Goal: Check status: Check status

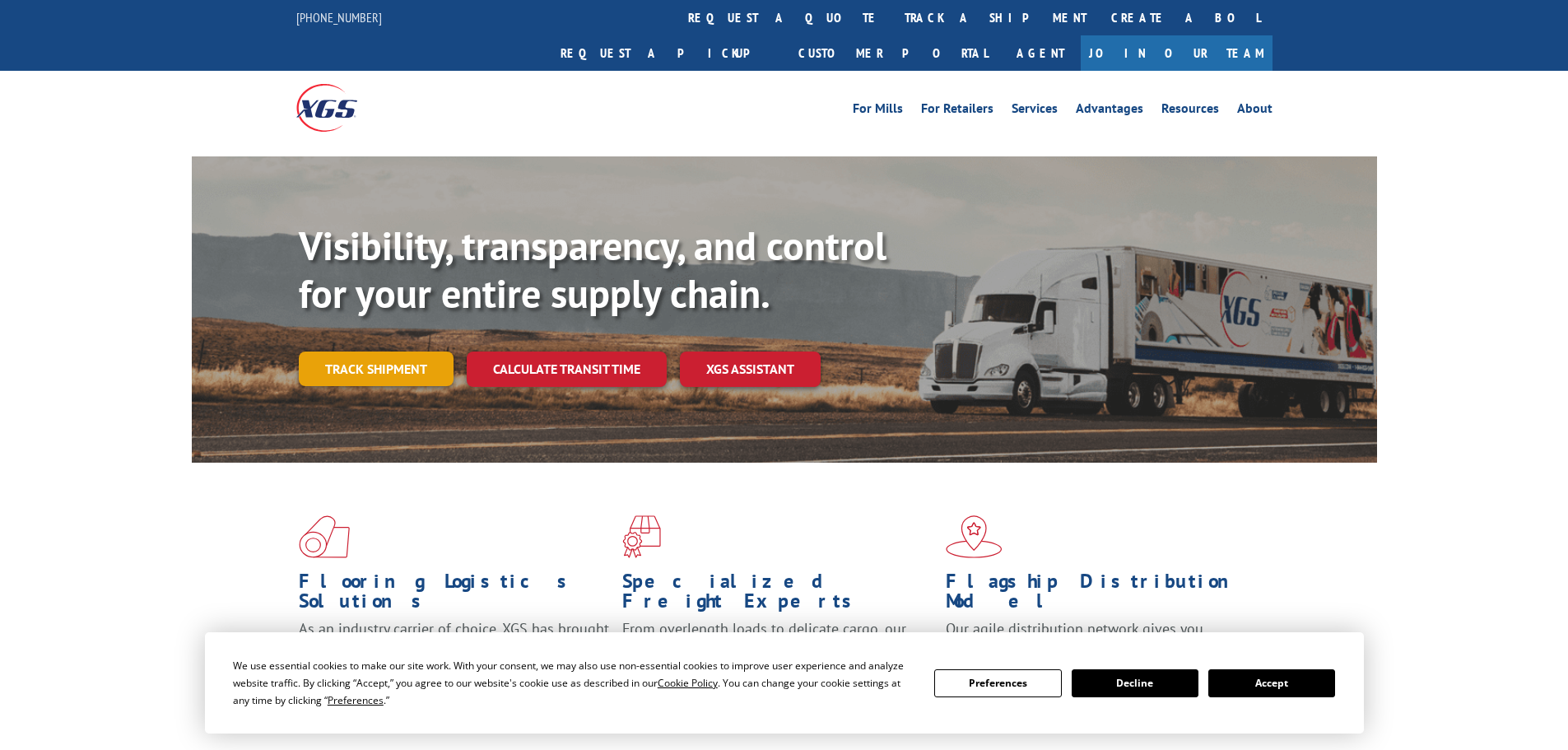
click at [375, 351] on link "Track shipment" at bounding box center [376, 368] width 154 height 35
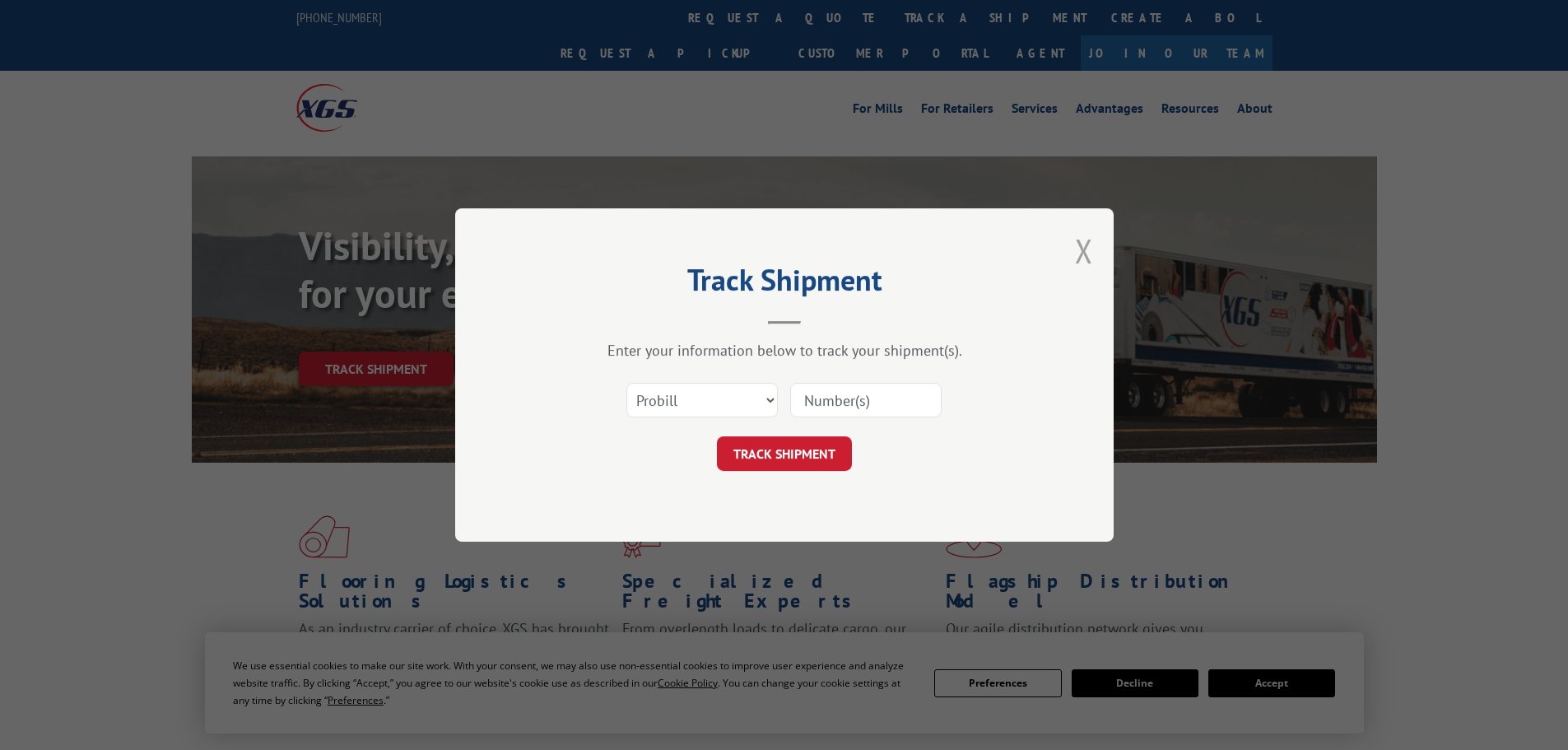
click at [1089, 265] on button "Close modal" at bounding box center [1083, 251] width 18 height 43
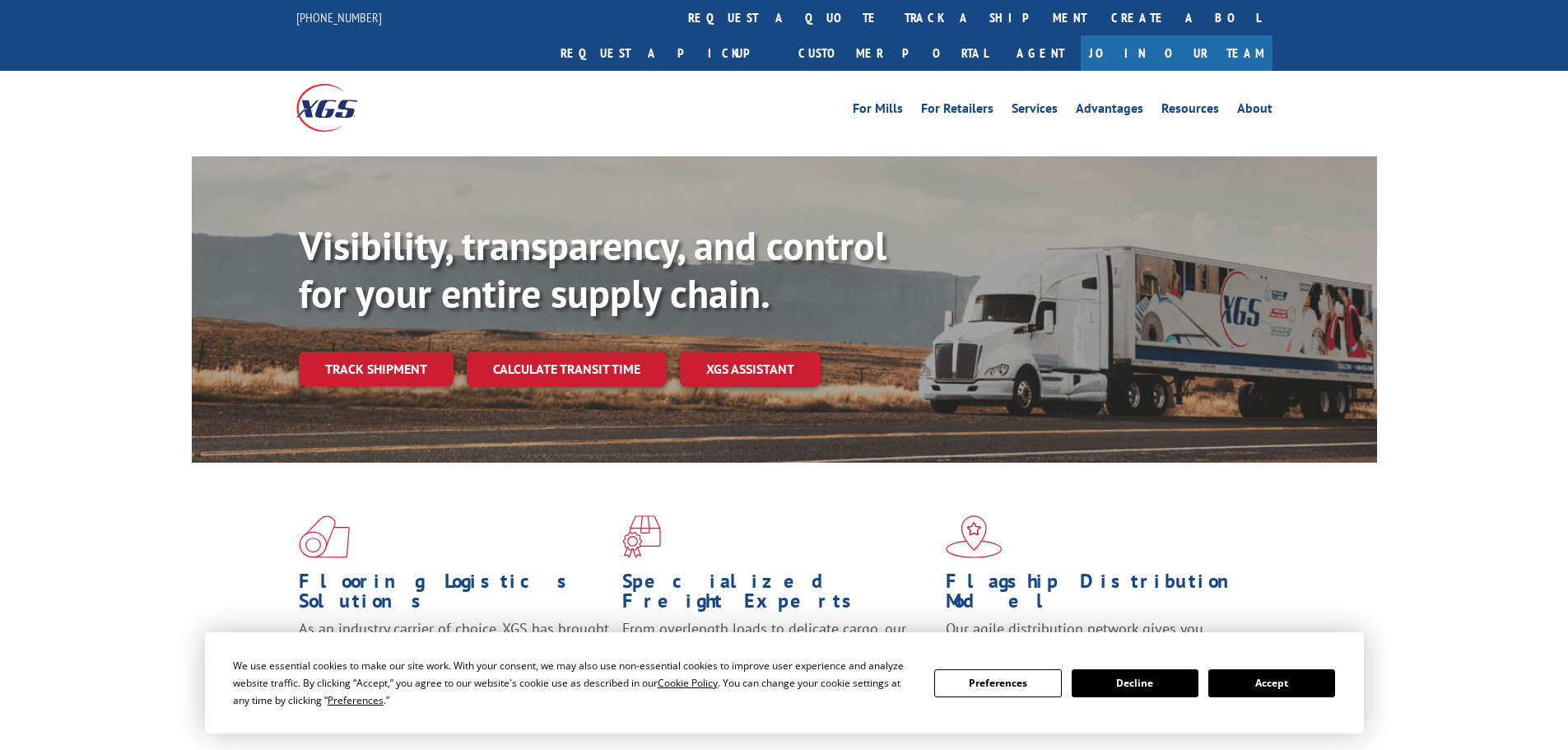
click at [1264, 675] on button "Accept" at bounding box center [1272, 683] width 127 height 28
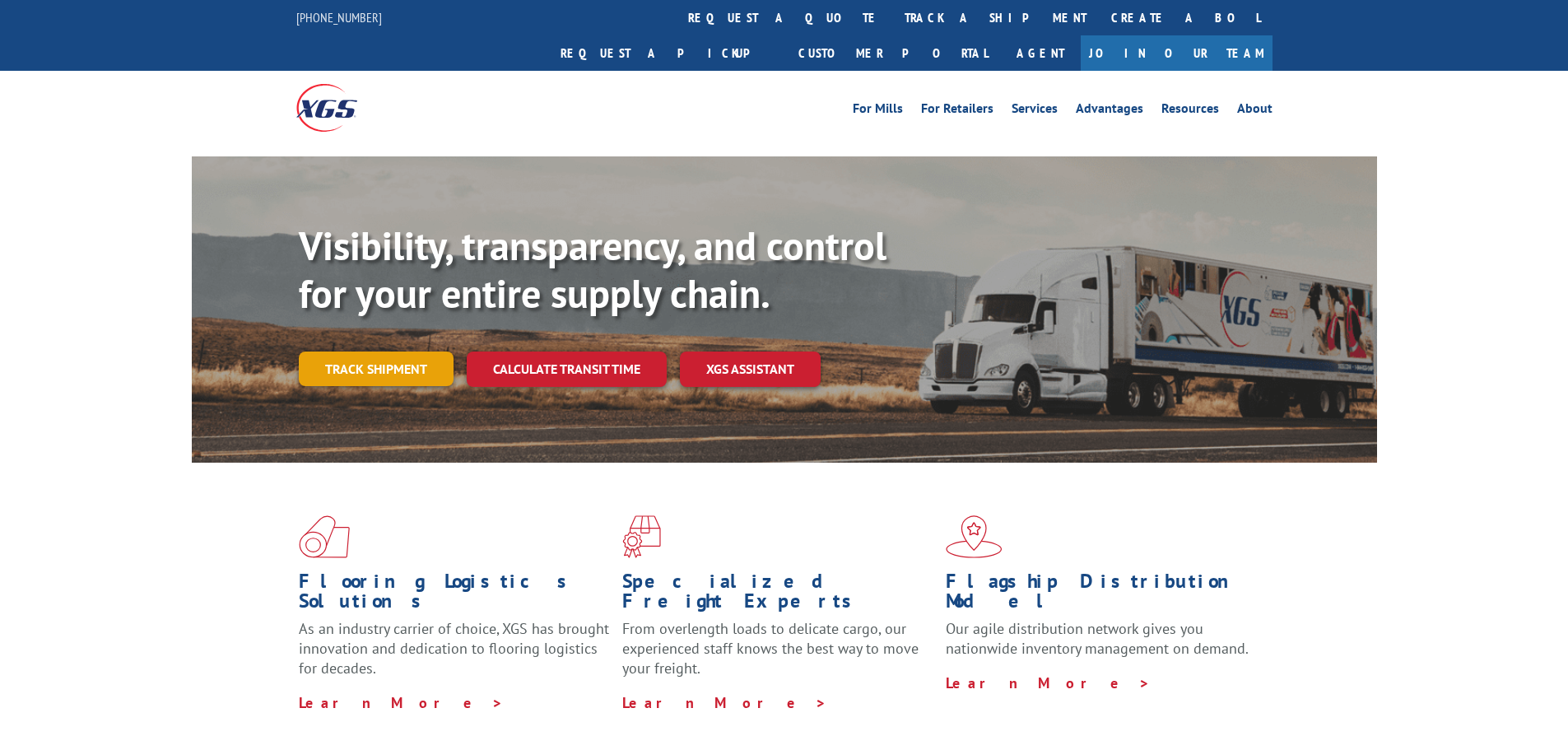
click at [385, 351] on link "Track shipment" at bounding box center [376, 368] width 154 height 35
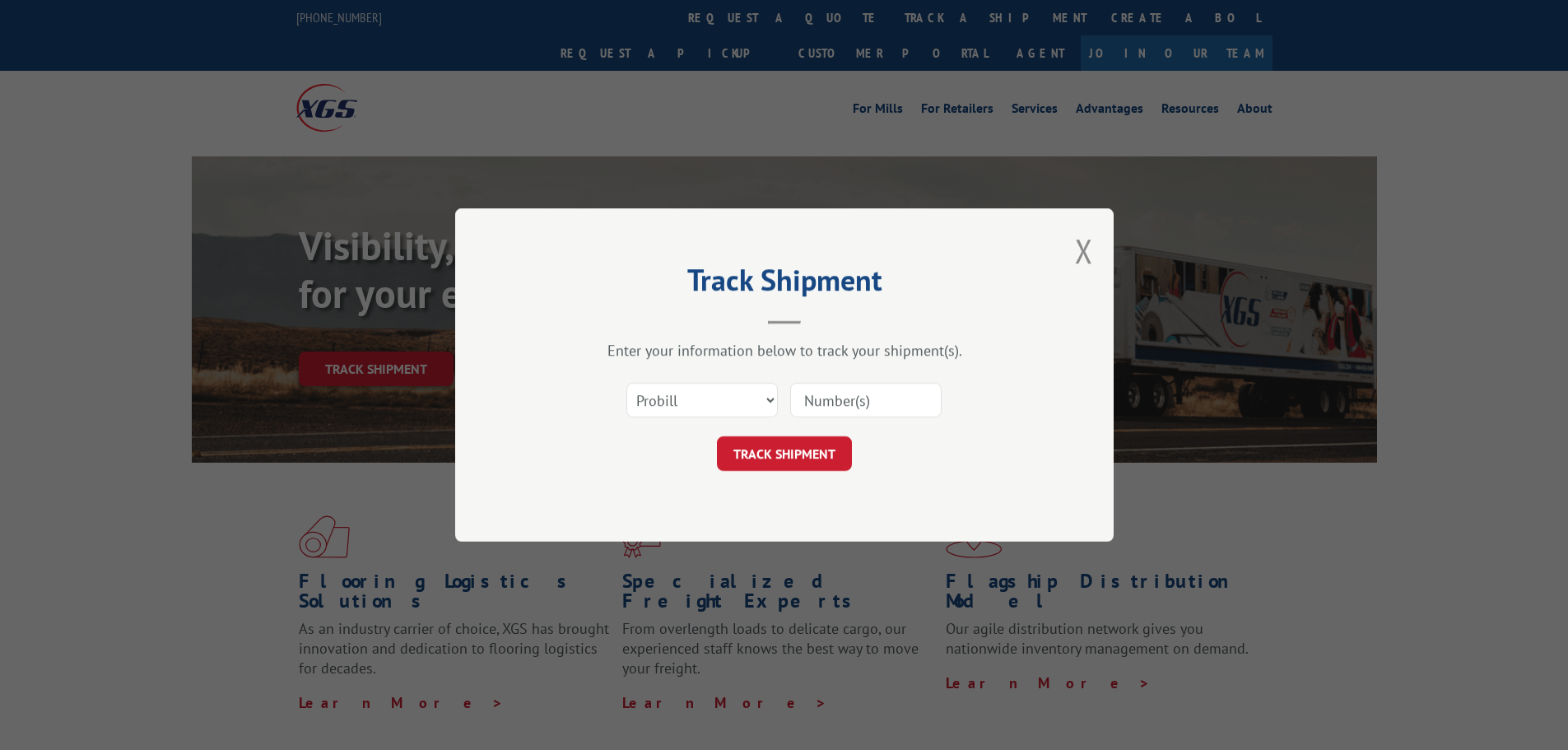
click at [859, 401] on input at bounding box center [865, 400] width 152 height 35
click at [833, 399] on input at bounding box center [865, 400] width 152 height 35
paste input "17261377"
type input "17261377"
click at [804, 449] on button "TRACK SHIPMENT" at bounding box center [784, 453] width 135 height 35
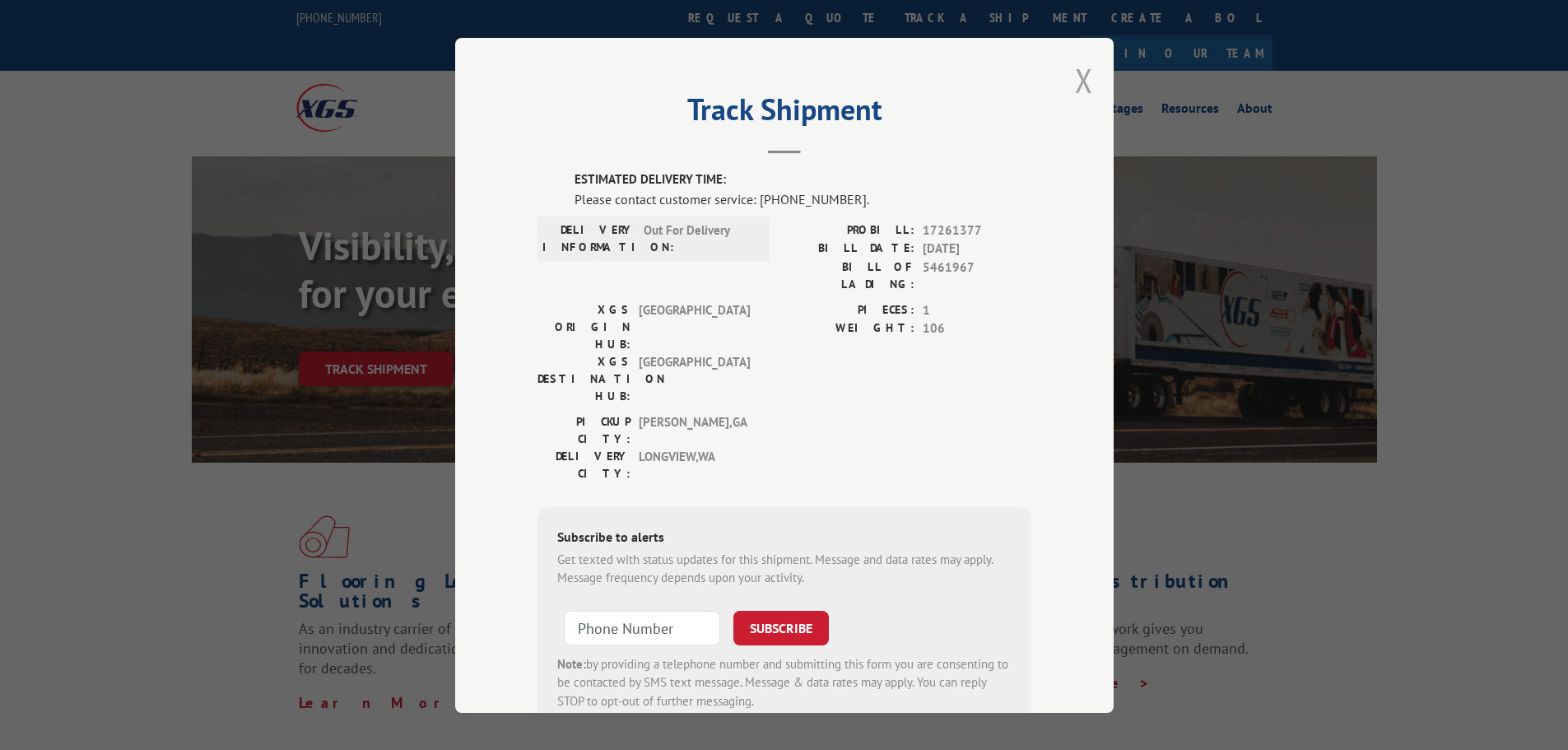
click at [1075, 82] on button "Close modal" at bounding box center [1083, 80] width 18 height 43
